Goal: Transaction & Acquisition: Purchase product/service

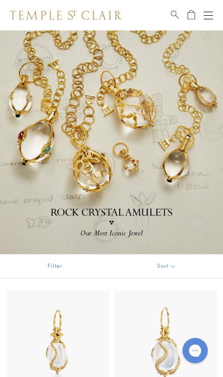
click at [206, 14] on button "Open navigation" at bounding box center [208, 15] width 9 height 12
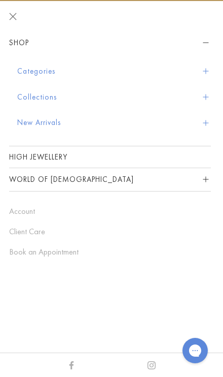
click at [57, 76] on button "Categories" at bounding box center [114, 71] width 194 height 26
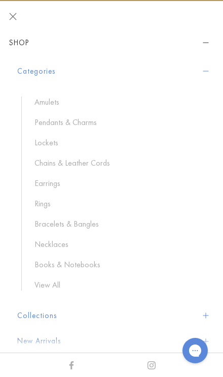
click at [95, 165] on link "Chains & Leather Cords" at bounding box center [118, 162] width 166 height 11
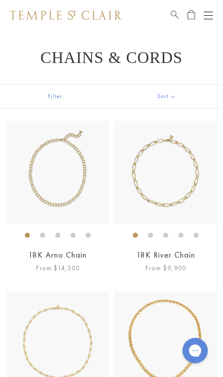
click at [40, 191] on img at bounding box center [57, 172] width 103 height 103
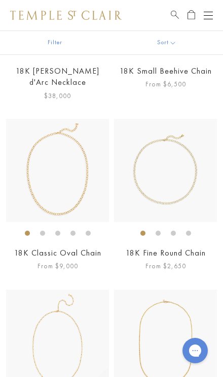
scroll to position [548, 0]
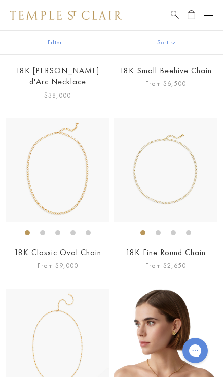
click at [151, 334] on img at bounding box center [165, 340] width 103 height 103
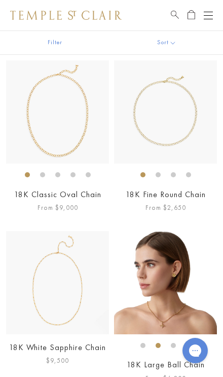
scroll to position [606, 0]
click at [45, 263] on img at bounding box center [57, 281] width 103 height 103
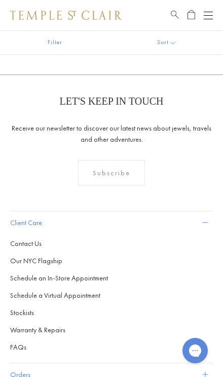
scroll to position [1815, 0]
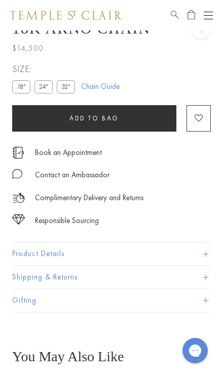
scroll to position [30, 0]
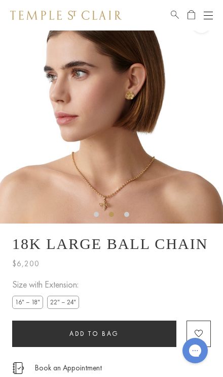
click at [167, 159] on img at bounding box center [111, 111] width 223 height 223
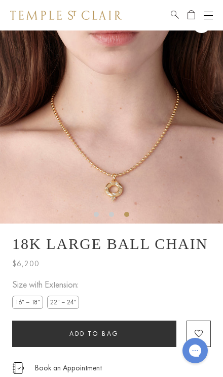
click at [157, 155] on img at bounding box center [111, 111] width 223 height 223
click at [159, 154] on img at bounding box center [111, 111] width 223 height 223
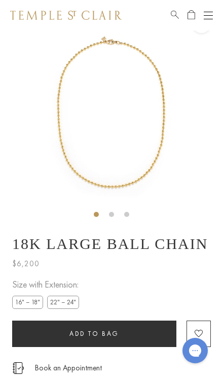
click at [142, 147] on img at bounding box center [111, 111] width 223 height 223
click at [143, 147] on img at bounding box center [111, 111] width 223 height 223
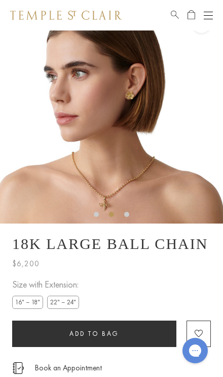
click at [145, 179] on img at bounding box center [111, 111] width 223 height 223
click at [103, 212] on img at bounding box center [111, 111] width 223 height 223
